Goal: Transaction & Acquisition: Subscribe to service/newsletter

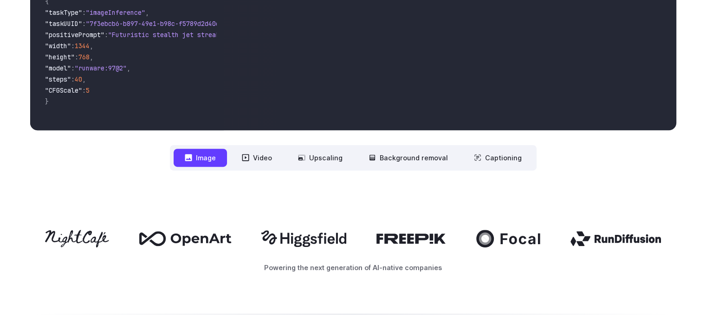
scroll to position [371, 0]
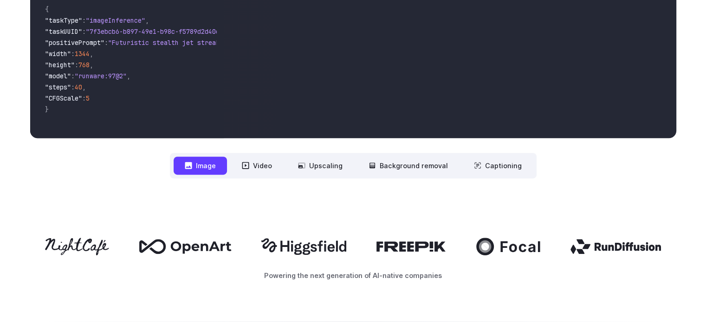
click at [204, 170] on button "Image" at bounding box center [200, 166] width 53 height 18
click at [206, 166] on button "Image" at bounding box center [200, 166] width 53 height 18
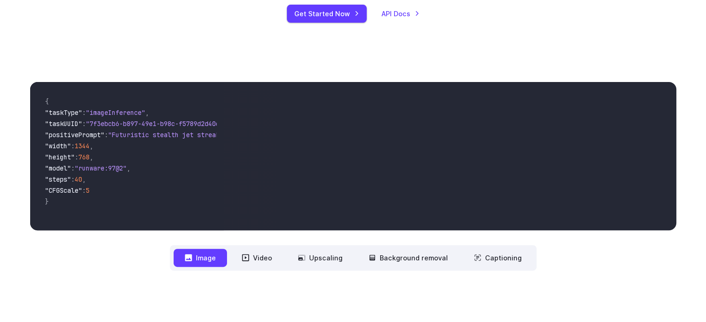
scroll to position [232, 0]
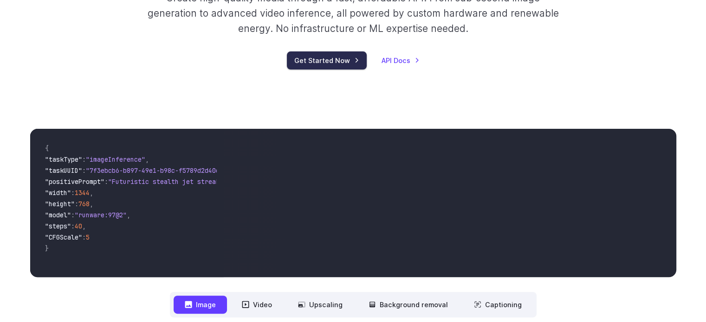
click at [327, 68] on link "Get Started Now" at bounding box center [327, 61] width 80 height 18
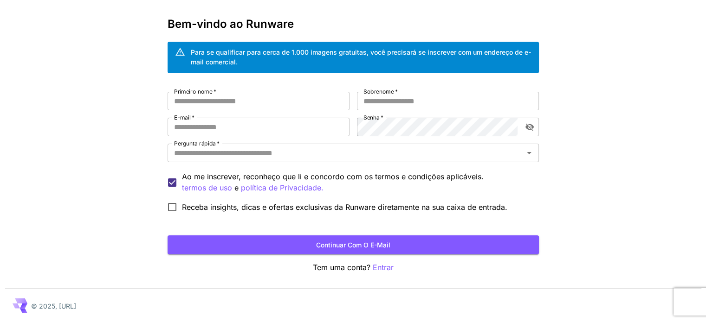
scroll to position [36, 0]
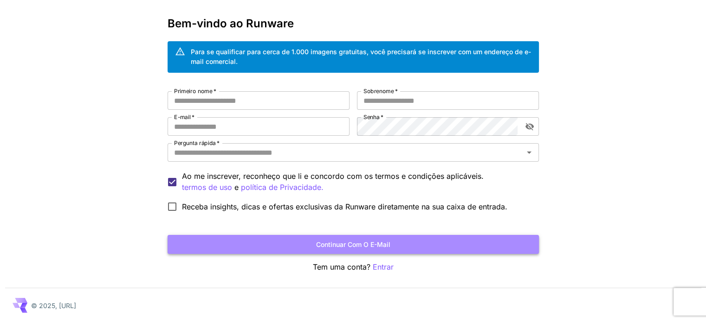
click at [415, 247] on button "Continuar com o e-mail" at bounding box center [353, 244] width 371 height 19
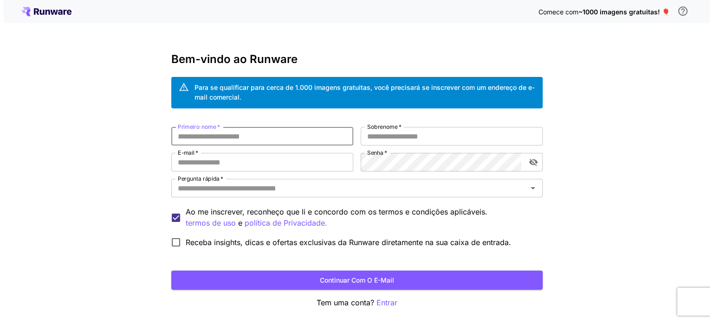
scroll to position [0, 0]
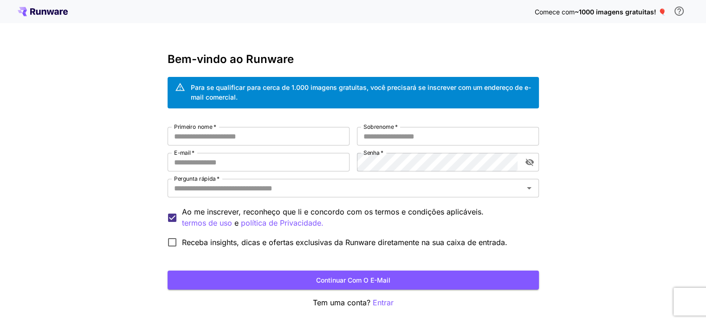
click at [43, 13] on icon at bounding box center [43, 11] width 50 height 9
